Goal: Find specific page/section: Find specific page/section

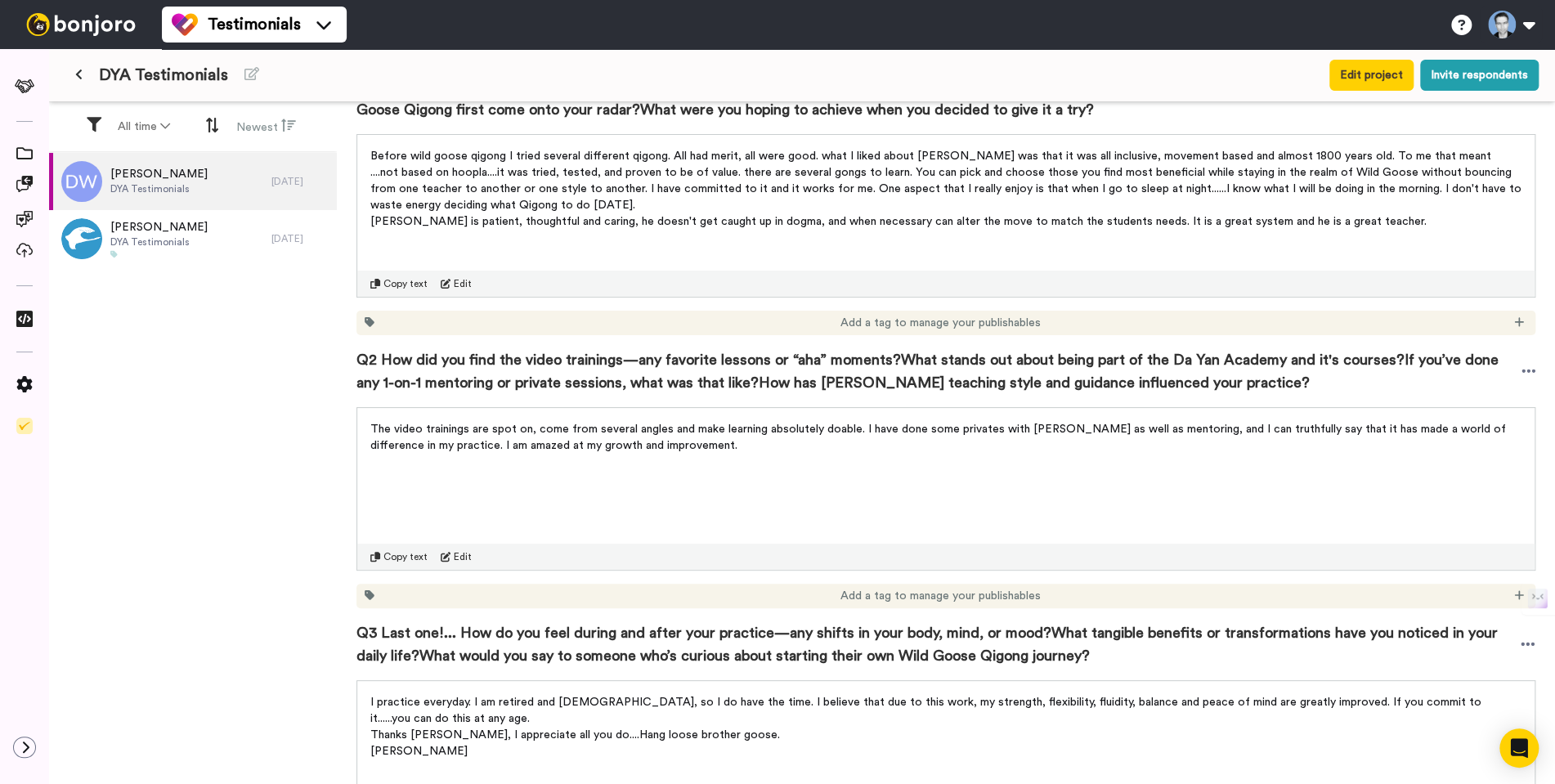
scroll to position [428, 0]
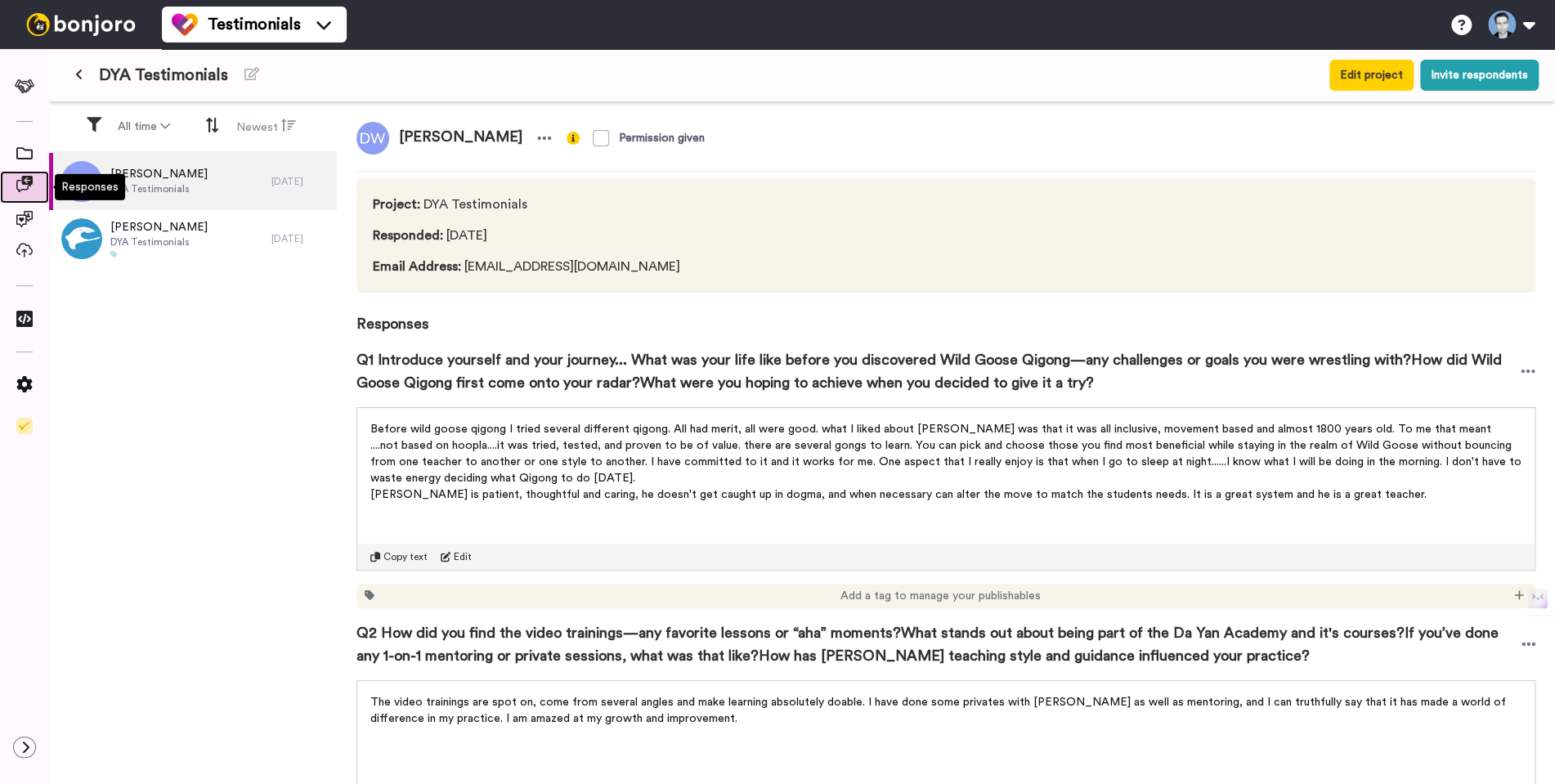
click at [25, 187] on icon at bounding box center [24, 183] width 16 height 16
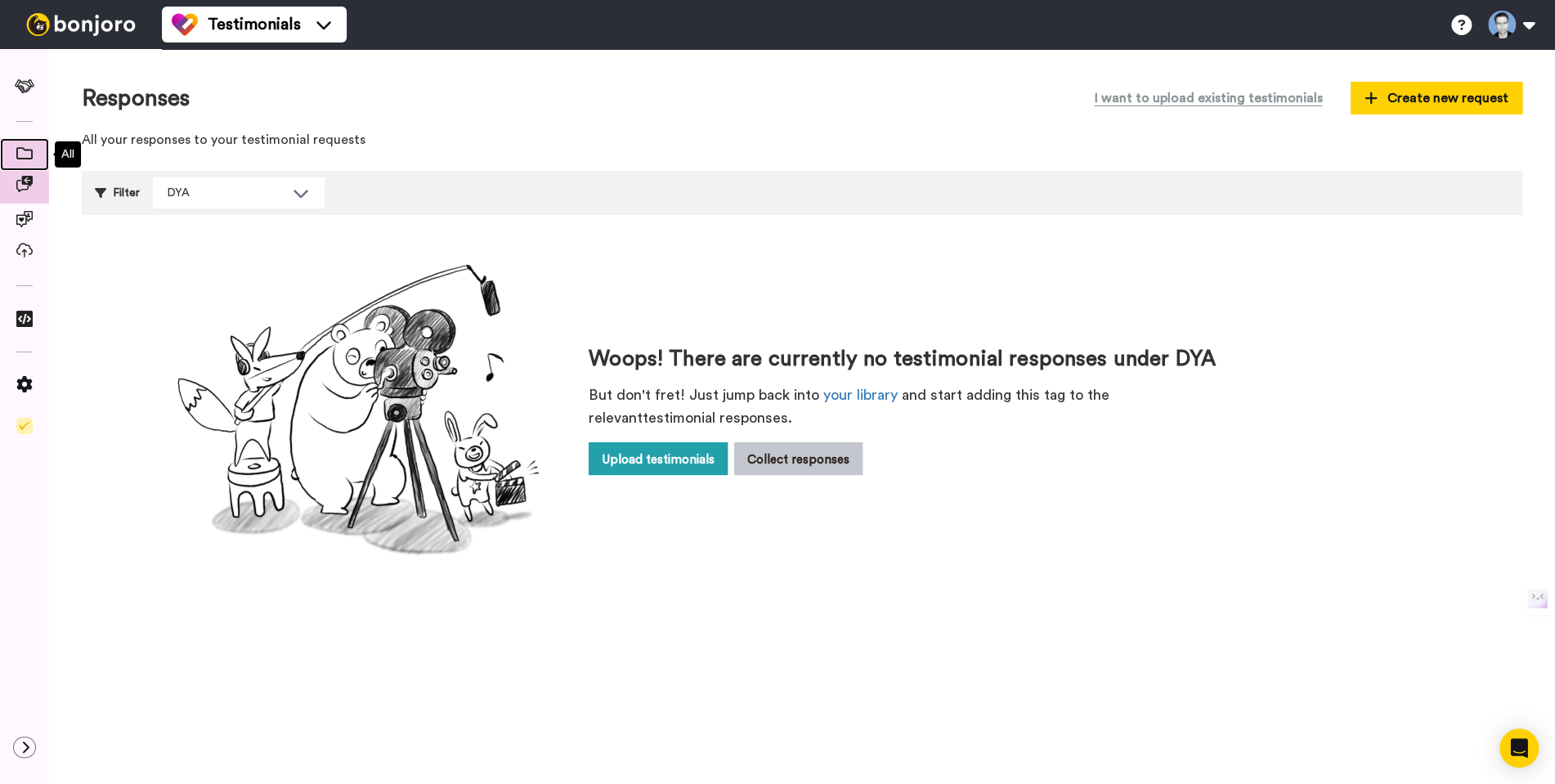
click at [23, 156] on icon at bounding box center [24, 153] width 16 height 12
